Goal: Find specific page/section: Find specific page/section

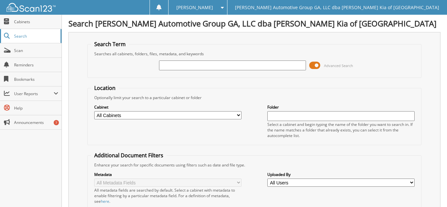
click at [26, 37] on span "Search" at bounding box center [35, 36] width 43 height 6
type input "25254"
click at [271, 116] on input "text" at bounding box center [340, 116] width 147 height 10
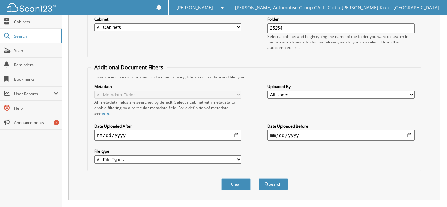
scroll to position [92, 0]
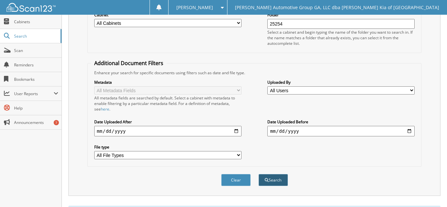
type input "25254"
click at [273, 181] on button "Search" at bounding box center [272, 180] width 29 height 12
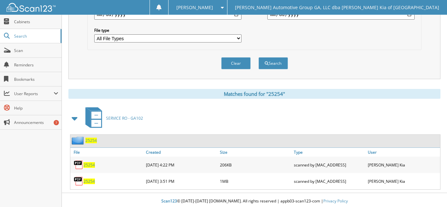
scroll to position [212, 0]
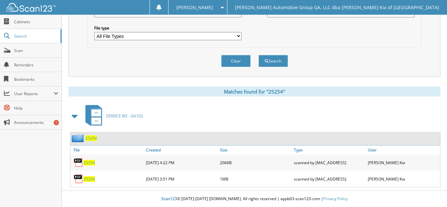
click at [87, 162] on span "25254" at bounding box center [88, 163] width 11 height 6
click at [92, 178] on span "25254" at bounding box center [88, 179] width 11 height 6
